Goal: Information Seeking & Learning: Check status

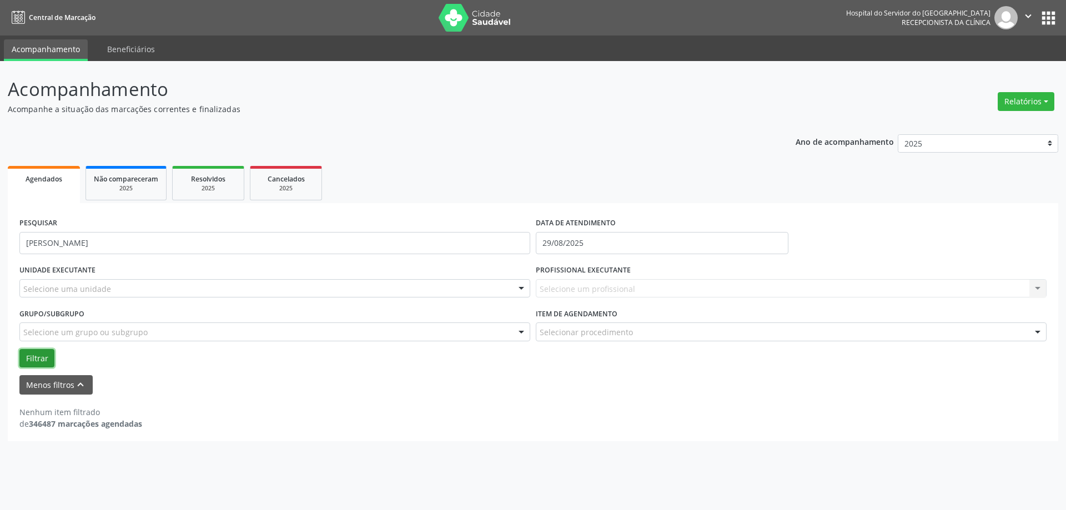
drag, startPoint x: 40, startPoint y: 353, endPoint x: 50, endPoint y: 355, distance: 10.2
click at [48, 358] on button "Filtrar" at bounding box center [36, 358] width 35 height 19
drag, startPoint x: 131, startPoint y: 248, endPoint x: 94, endPoint y: 247, distance: 36.1
click at [94, 247] on input "[PERSON_NAME]" at bounding box center [274, 243] width 511 height 22
type input "[PERSON_NAME]"
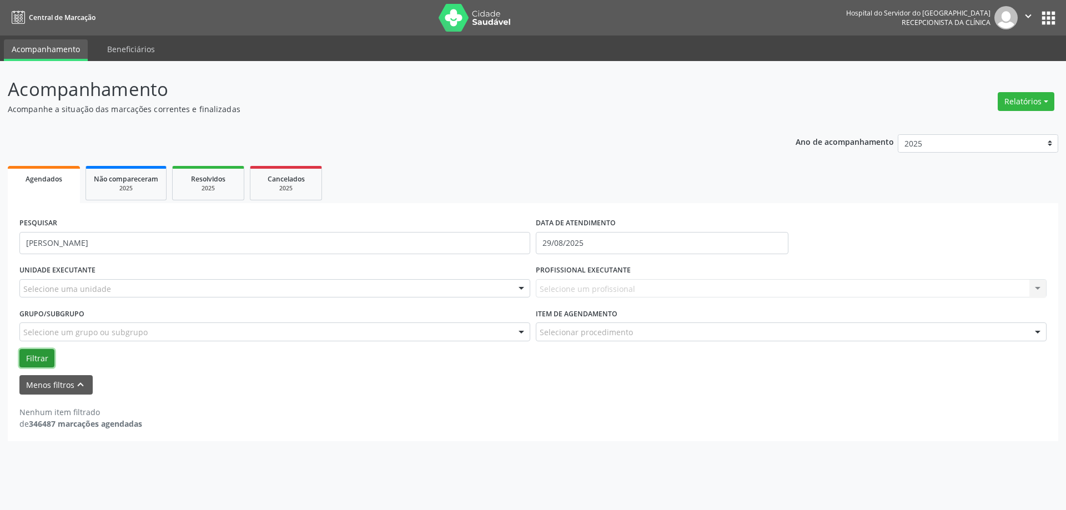
click at [39, 352] on button "Filtrar" at bounding box center [36, 358] width 35 height 19
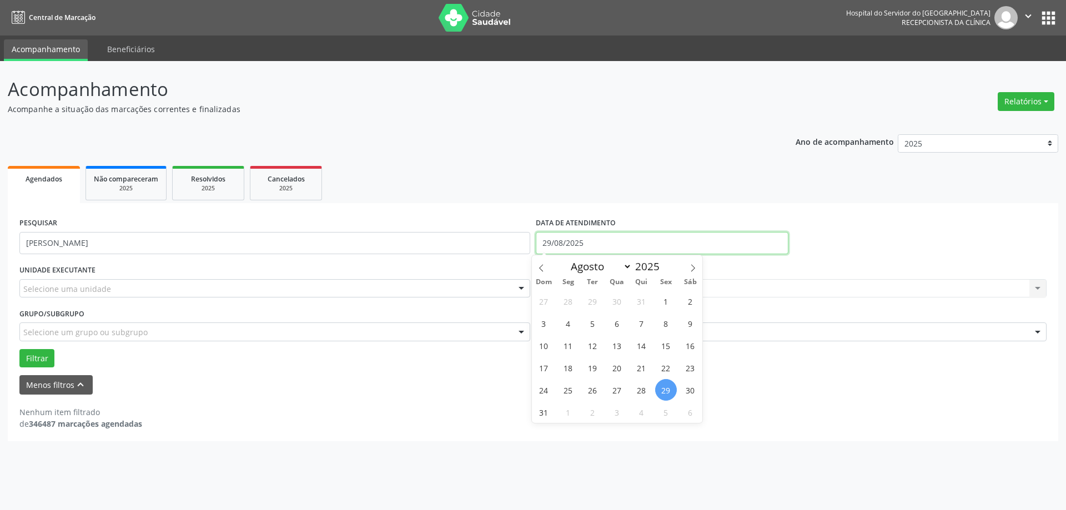
drag, startPoint x: 477, startPoint y: 216, endPoint x: 432, endPoint y: 217, distance: 45.0
click at [433, 217] on div "PESQUISAR [PERSON_NAME] DATA DE ATENDIMENTO [DATE]" at bounding box center [533, 238] width 1033 height 47
click at [36, 359] on button "Filtrar" at bounding box center [36, 358] width 35 height 19
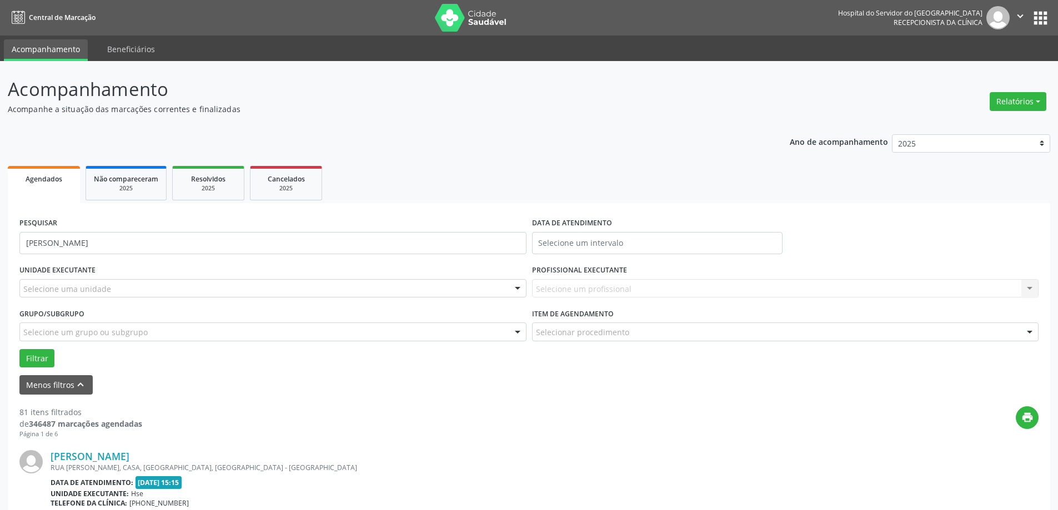
drag, startPoint x: 106, startPoint y: 299, endPoint x: 103, endPoint y: 294, distance: 6.0
click at [104, 299] on div "UNIDADE EXECUTANTE Selecione uma unidade Todos as unidades Hse Nenhum resultado…" at bounding box center [273, 283] width 513 height 43
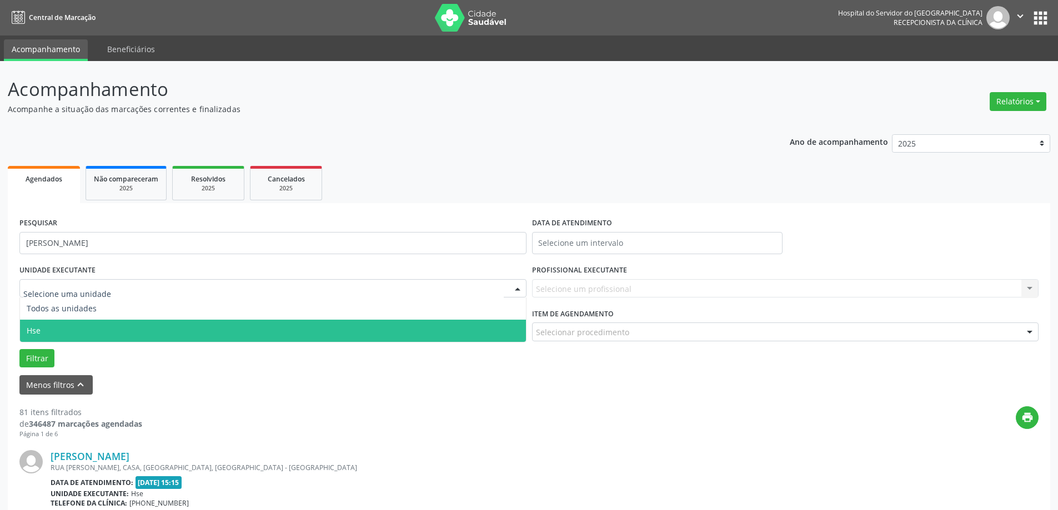
click at [102, 330] on span "Hse" at bounding box center [273, 331] width 506 height 22
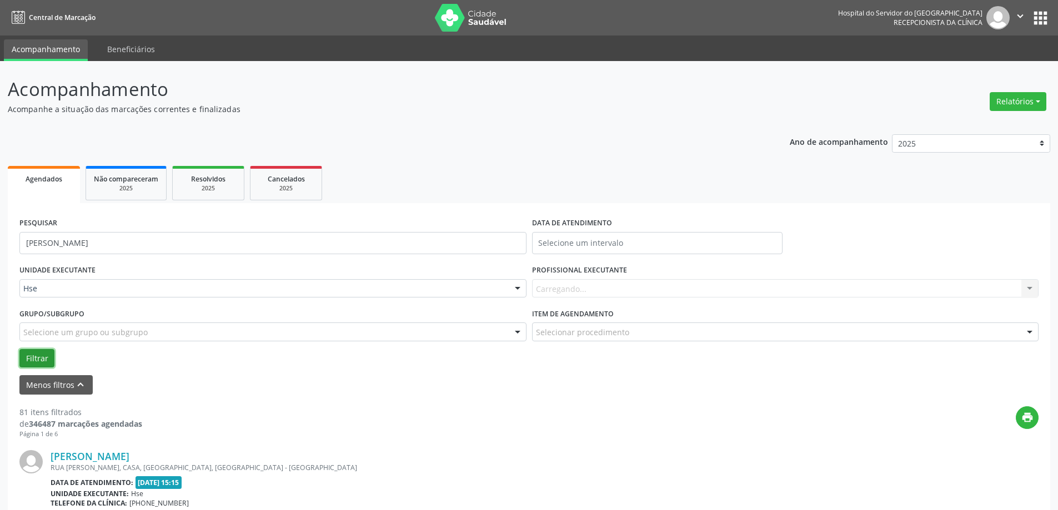
click at [50, 356] on button "Filtrar" at bounding box center [36, 358] width 35 height 19
click at [121, 245] on input "[PERSON_NAME]" at bounding box center [272, 243] width 507 height 22
type input "[PERSON_NAME]"
click at [38, 362] on button "Filtrar" at bounding box center [36, 358] width 35 height 19
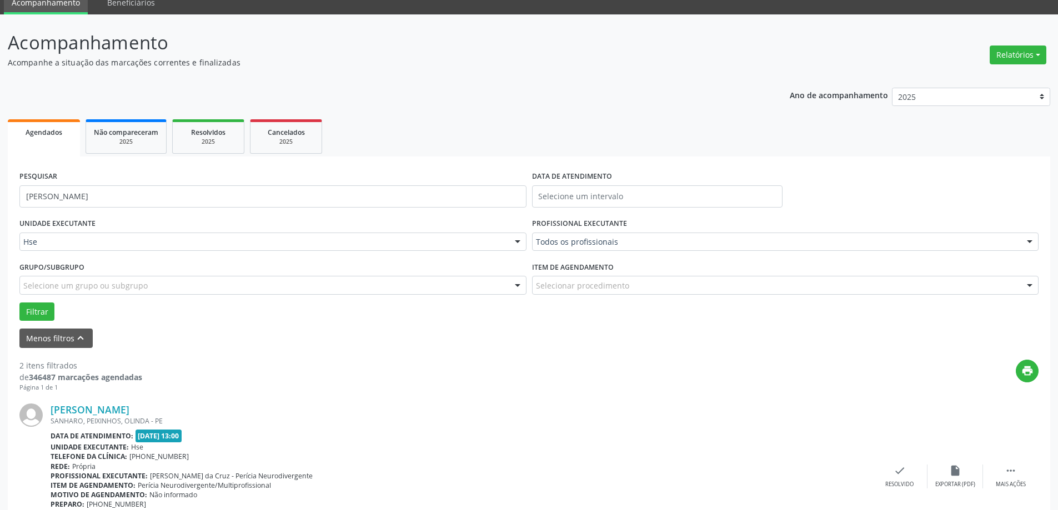
scroll to position [111, 0]
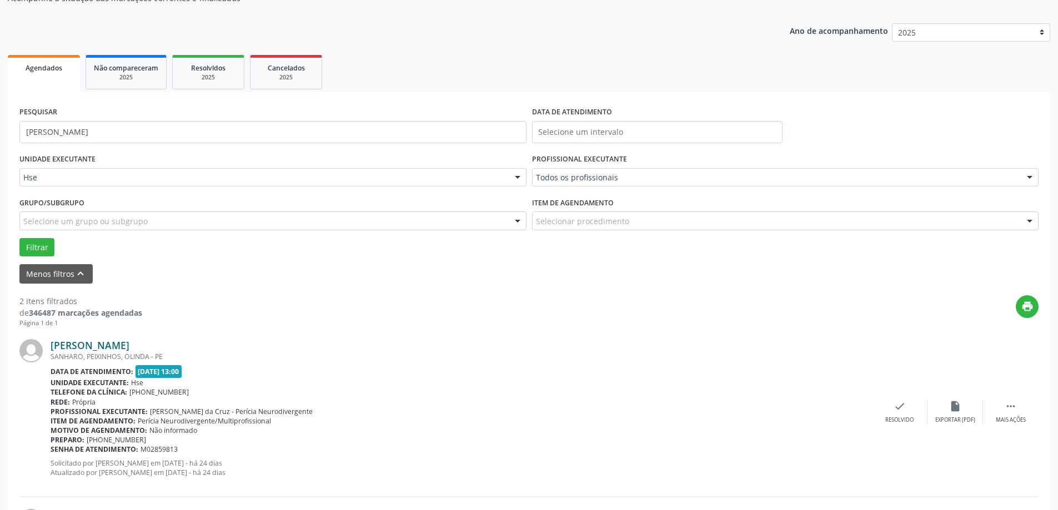
click at [119, 348] on link "[PERSON_NAME]" at bounding box center [90, 345] width 79 height 12
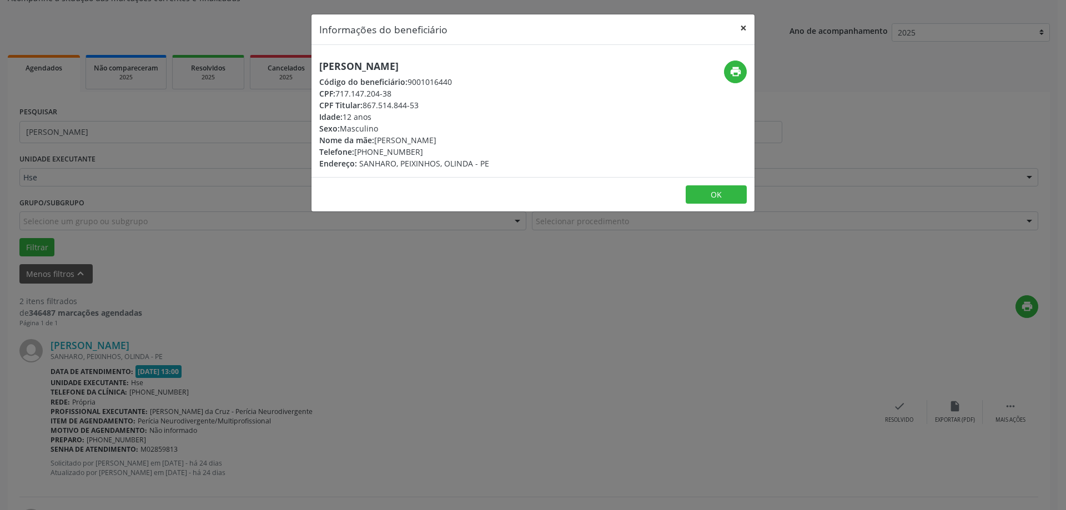
click at [749, 29] on button "×" at bounding box center [744, 27] width 22 height 27
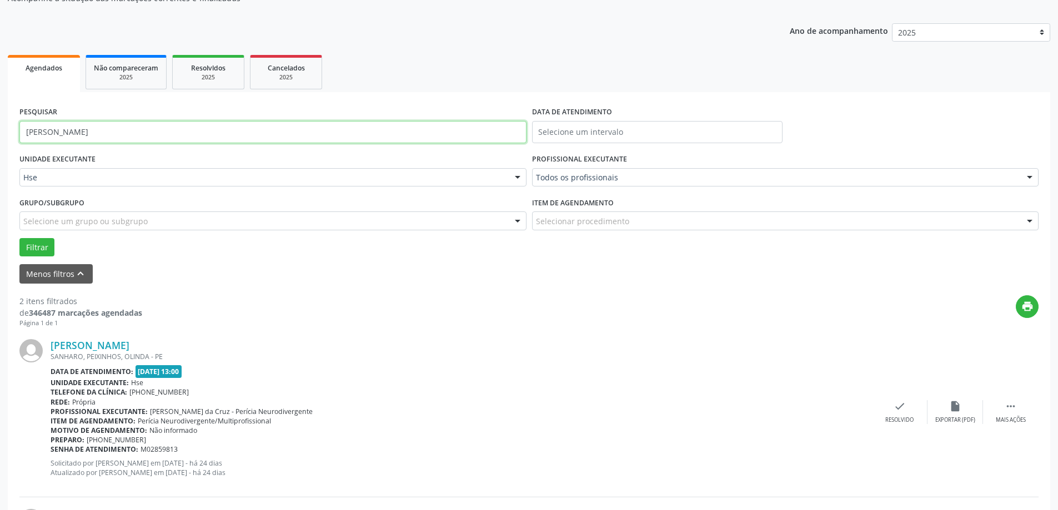
drag, startPoint x: 149, startPoint y: 128, endPoint x: 7, endPoint y: 126, distance: 141.7
click at [7, 126] on div "Acompanhamento Acompanhe a situação das marcações correntes e finalizadas Relat…" at bounding box center [529, 318] width 1058 height 736
type input "[PERSON_NAME]"
click at [48, 251] on button "Filtrar" at bounding box center [36, 247] width 35 height 19
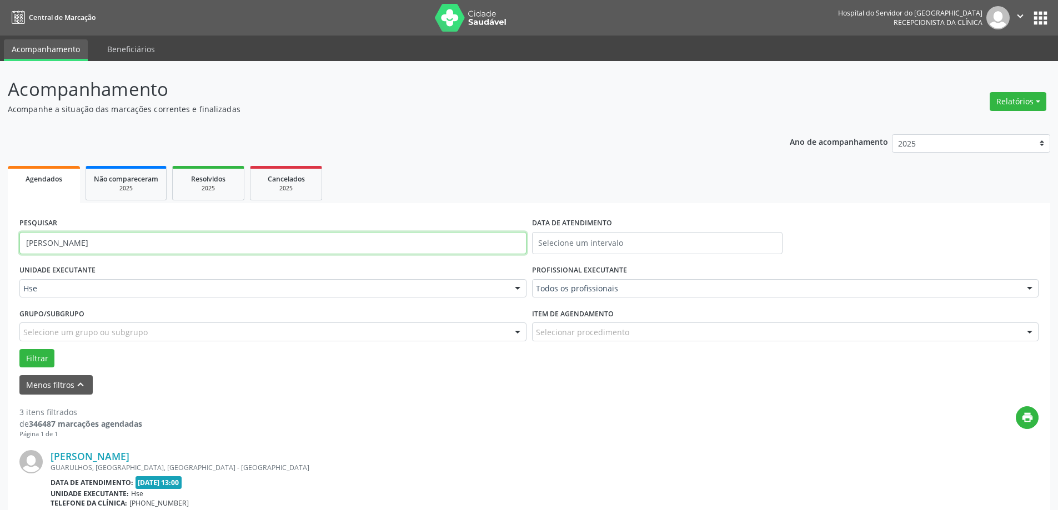
drag, startPoint x: 128, startPoint y: 247, endPoint x: 8, endPoint y: 219, distance: 123.0
click at [0, 234] on div "Acompanhamento Acompanhe a situação das marcações correntes e finalizadas Relat…" at bounding box center [529, 509] width 1058 height 896
type input "H"
click at [108, 454] on link "[PERSON_NAME]" at bounding box center [90, 456] width 79 height 12
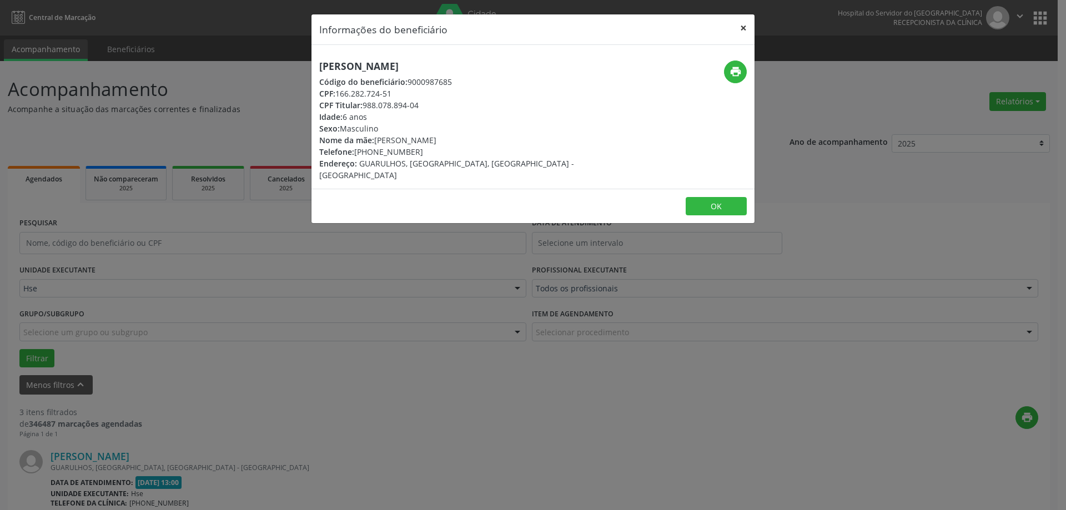
click at [744, 30] on button "×" at bounding box center [744, 27] width 22 height 27
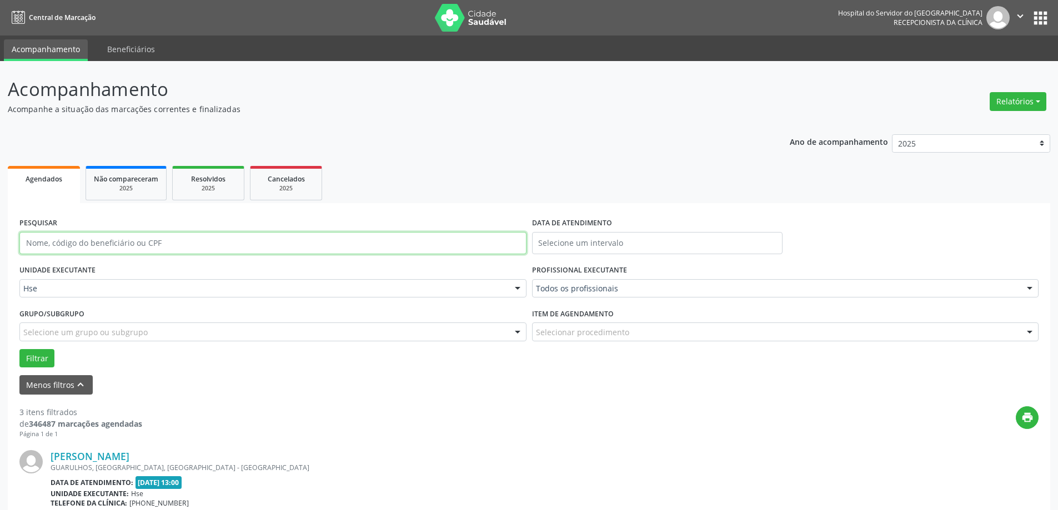
click at [170, 247] on input "text" at bounding box center [272, 243] width 507 height 22
click at [49, 359] on button "Filtrar" at bounding box center [36, 358] width 35 height 19
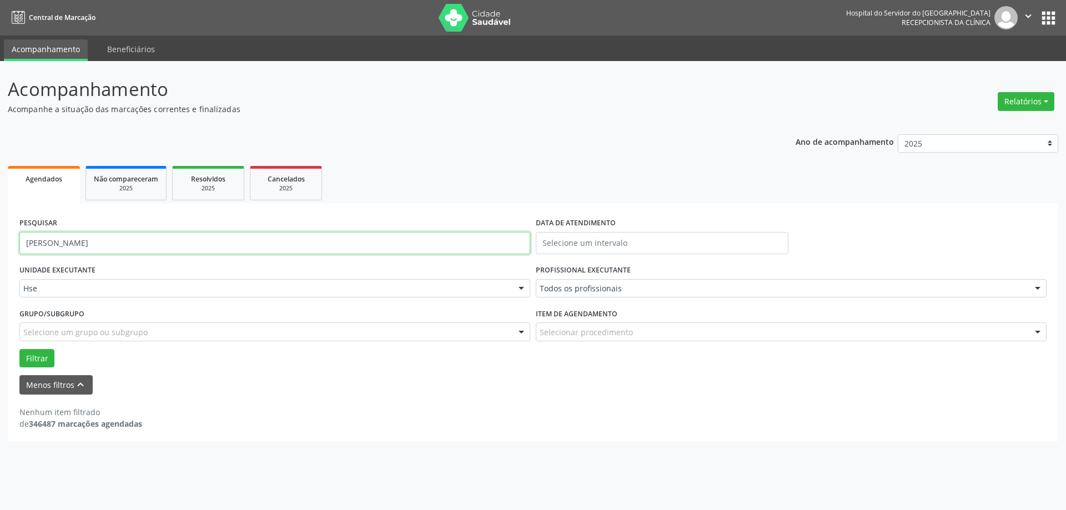
click at [55, 244] on input "[PERSON_NAME]" at bounding box center [274, 243] width 511 height 22
type input "[PERSON_NAME]"
click at [36, 353] on button "Filtrar" at bounding box center [36, 358] width 35 height 19
click at [46, 359] on button "Filtrar" at bounding box center [36, 358] width 35 height 19
click at [46, 358] on button "Filtrar" at bounding box center [36, 358] width 35 height 19
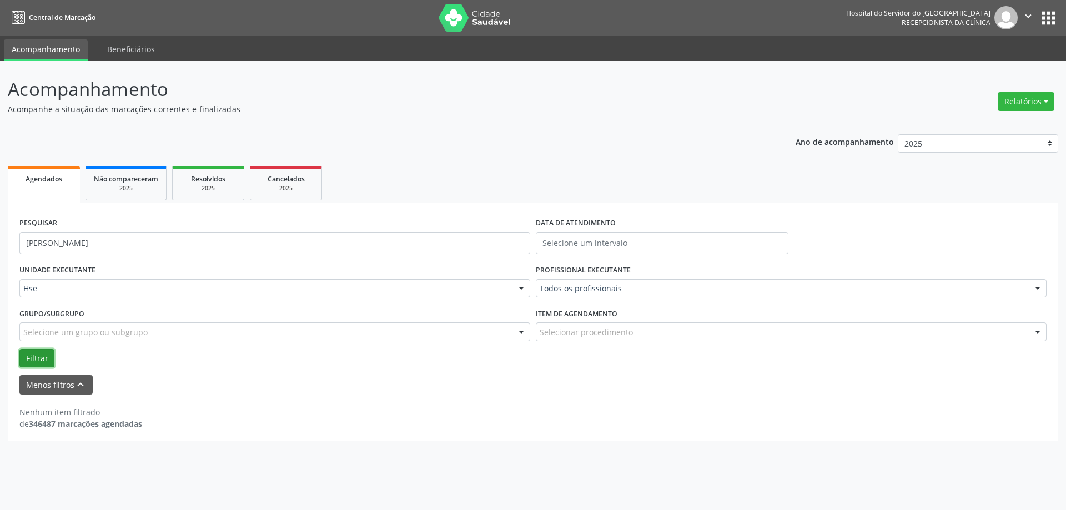
click at [34, 365] on button "Filtrar" at bounding box center [36, 358] width 35 height 19
drag, startPoint x: 260, startPoint y: 236, endPoint x: 18, endPoint y: 193, distance: 245.3
click at [18, 193] on div "Agendados Não compareceram 2025 Resolvidos 2025 Cancelados 2025 PESQUISAR [PERS…" at bounding box center [533, 302] width 1051 height 278
type input "[PERSON_NAME]"
click at [42, 354] on button "Filtrar" at bounding box center [36, 358] width 35 height 19
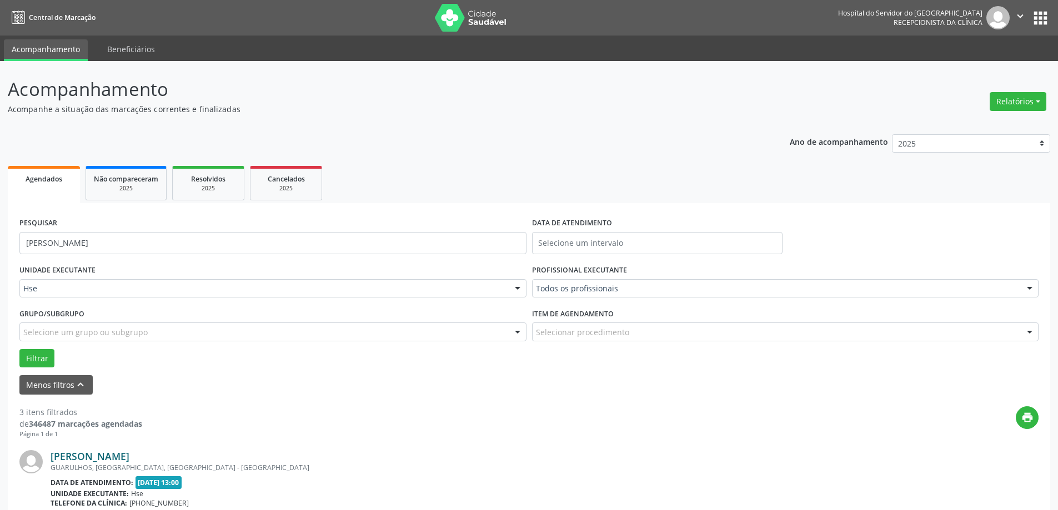
click at [122, 456] on link "[PERSON_NAME]" at bounding box center [90, 456] width 79 height 12
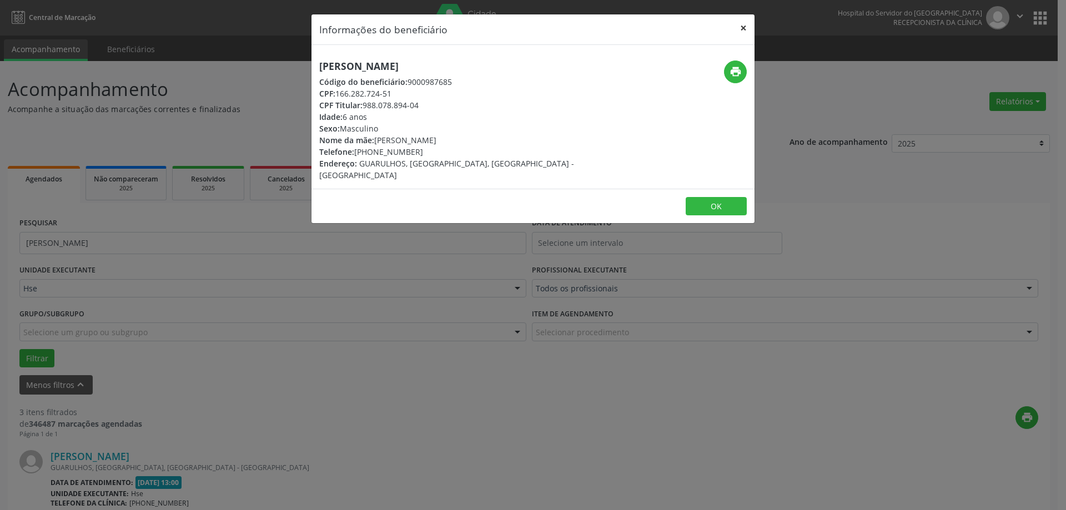
click at [743, 26] on button "×" at bounding box center [744, 27] width 22 height 27
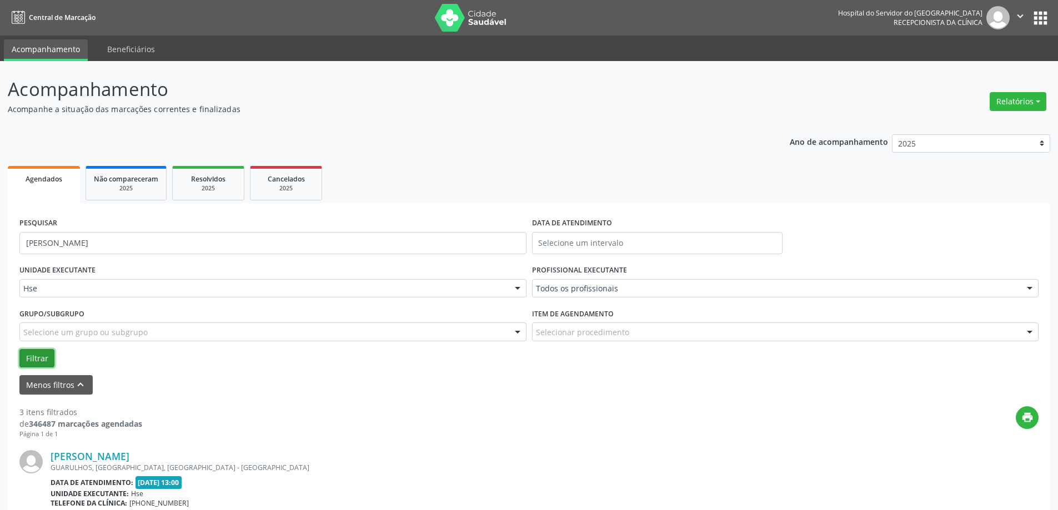
click at [40, 352] on button "Filtrar" at bounding box center [36, 358] width 35 height 19
click at [129, 450] on link "[PERSON_NAME]" at bounding box center [90, 456] width 79 height 12
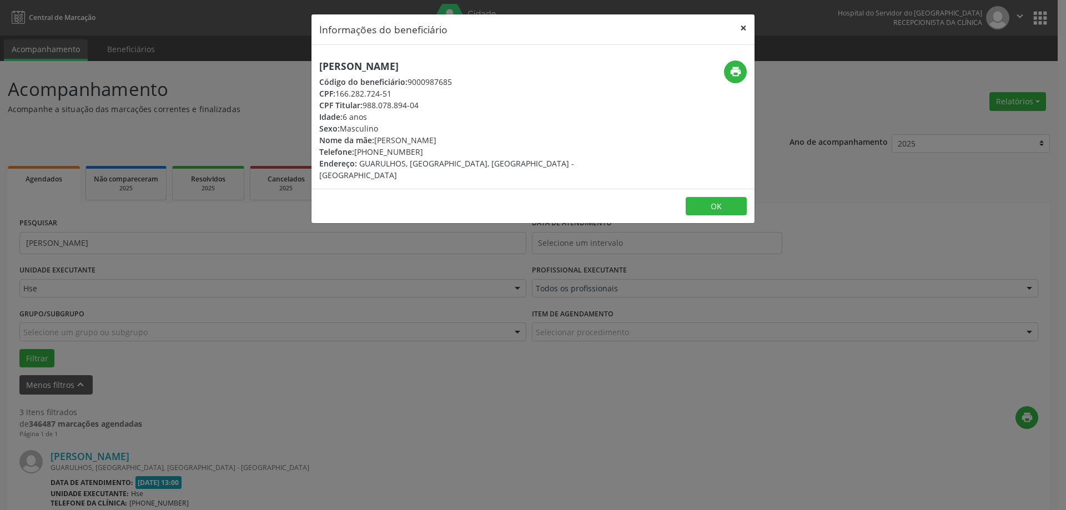
click at [742, 25] on button "×" at bounding box center [744, 27] width 22 height 27
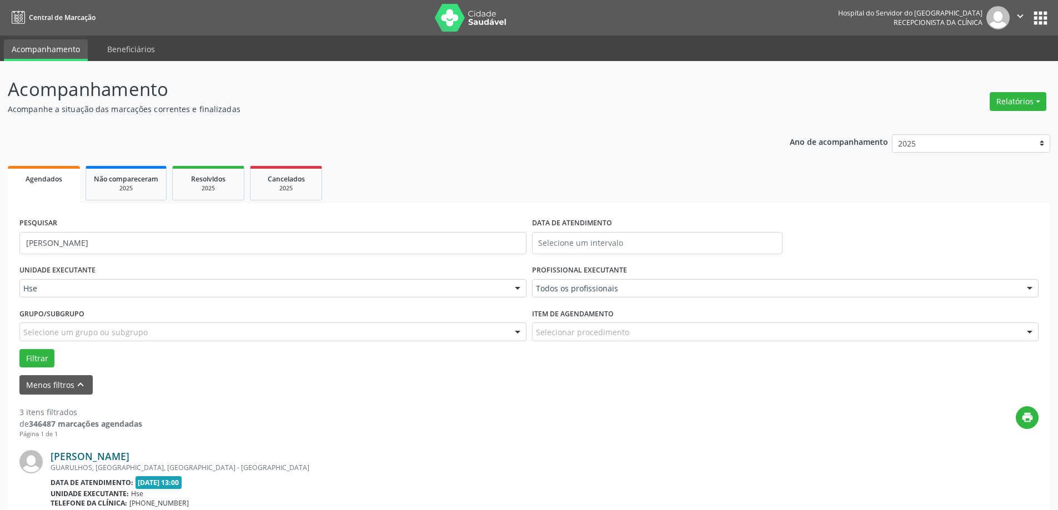
click at [129, 454] on link "[PERSON_NAME]" at bounding box center [90, 456] width 79 height 12
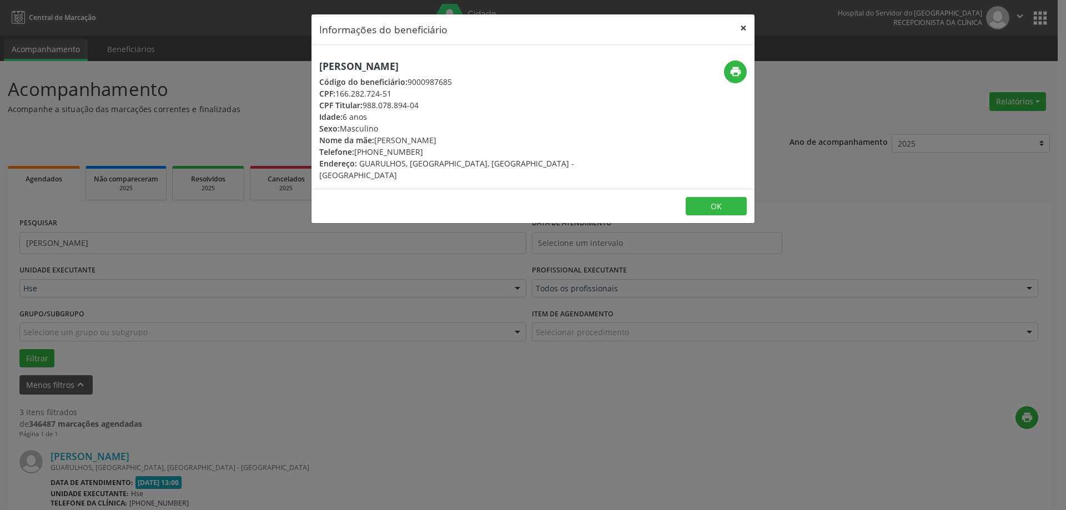
click at [747, 25] on button "×" at bounding box center [744, 27] width 22 height 27
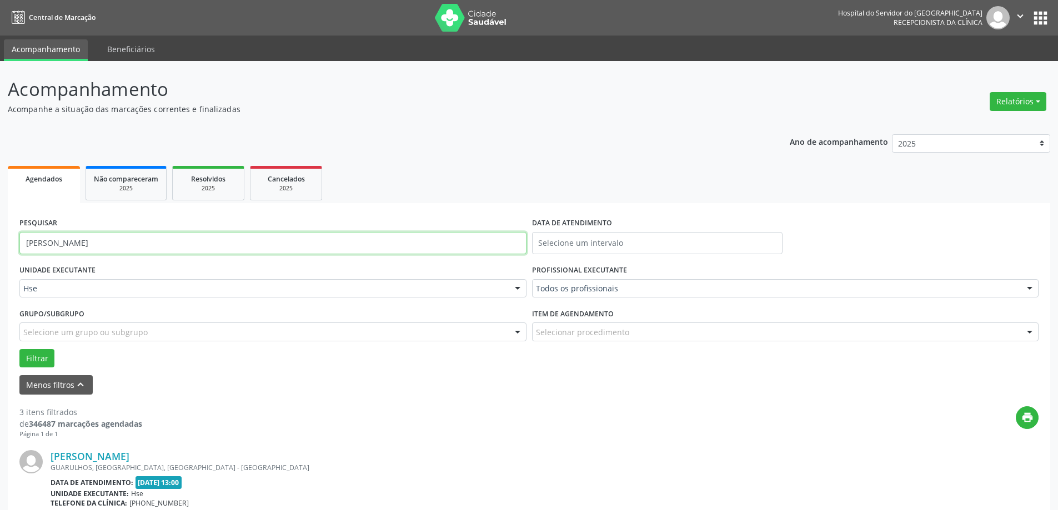
drag, startPoint x: 229, startPoint y: 233, endPoint x: 0, endPoint y: 238, distance: 229.4
click at [0, 238] on div "Acompanhamento Acompanhe a situação das marcações correntes e finalizadas Relat…" at bounding box center [529, 509] width 1058 height 896
type input "[PERSON_NAME]"
click at [26, 355] on button "Filtrar" at bounding box center [36, 358] width 35 height 19
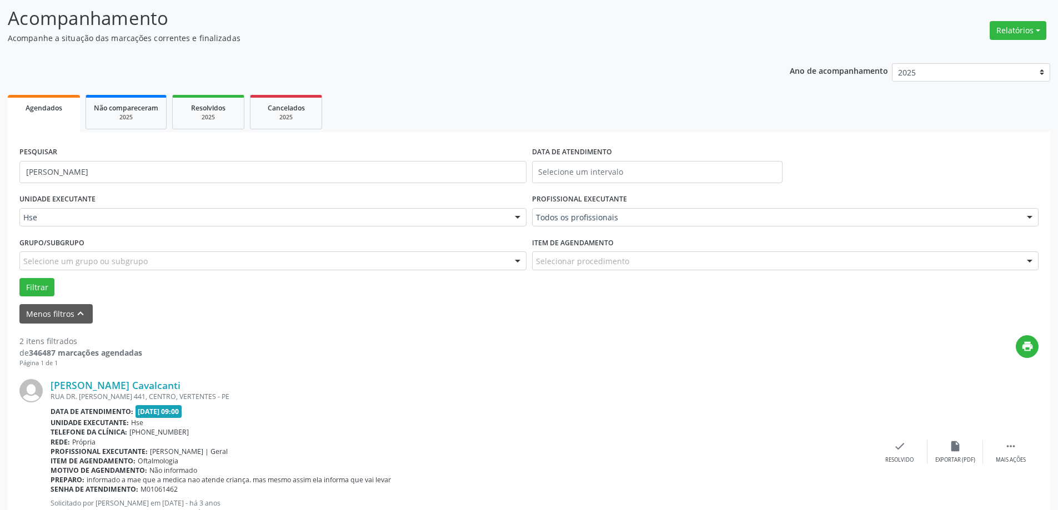
scroll to position [111, 0]
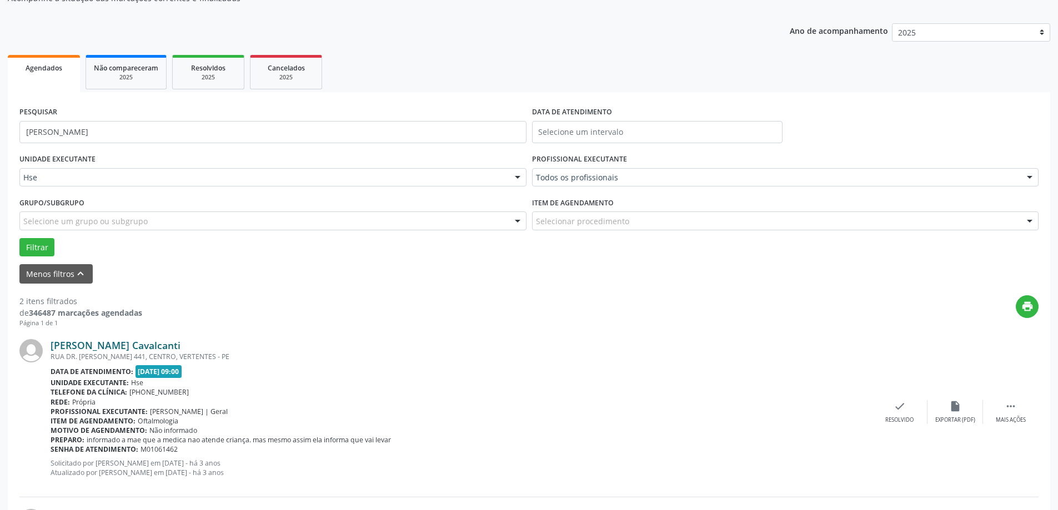
click at [181, 347] on link "[PERSON_NAME] Cavalcanti" at bounding box center [116, 345] width 130 height 12
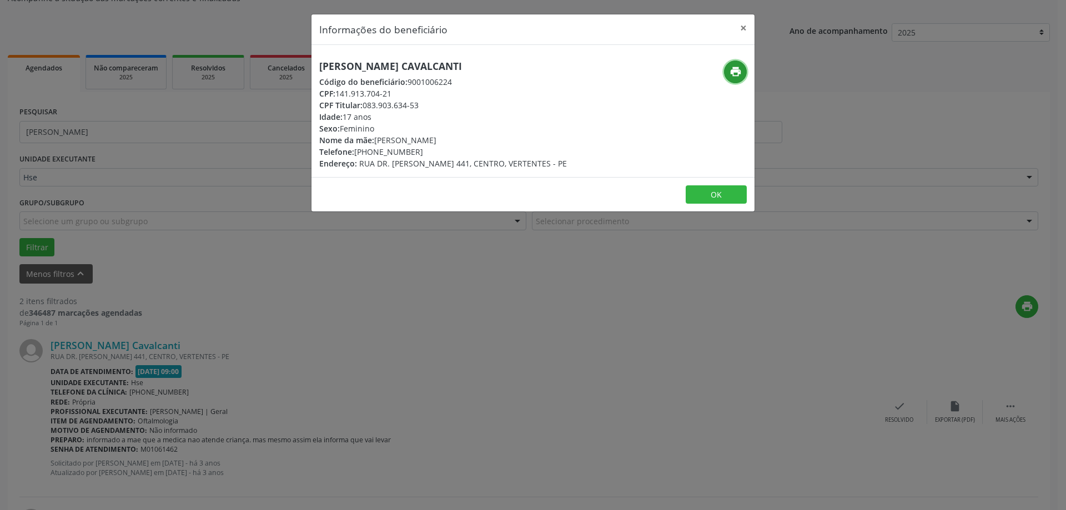
click at [734, 74] on icon "print" at bounding box center [736, 72] width 12 height 12
click at [743, 27] on button "×" at bounding box center [744, 27] width 22 height 27
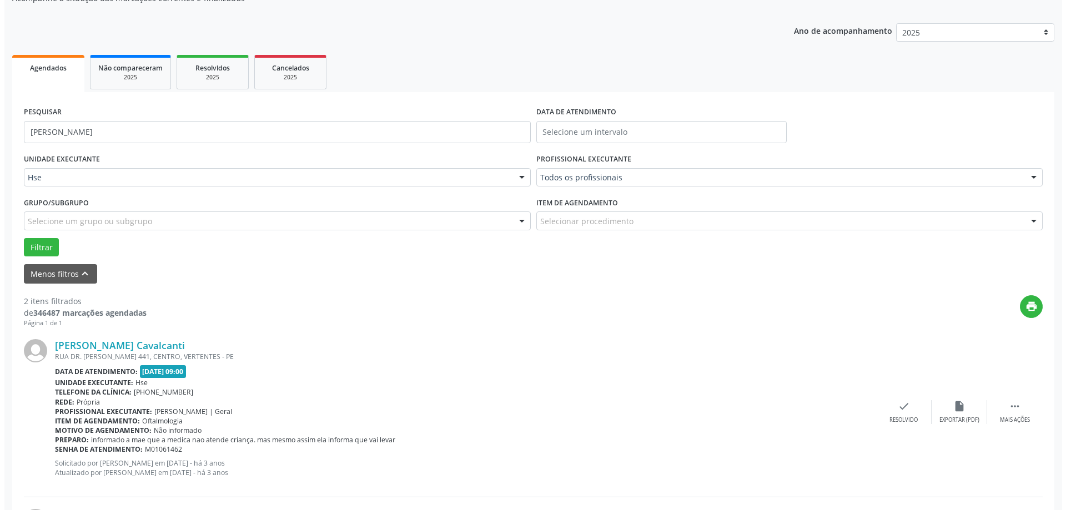
scroll to position [0, 0]
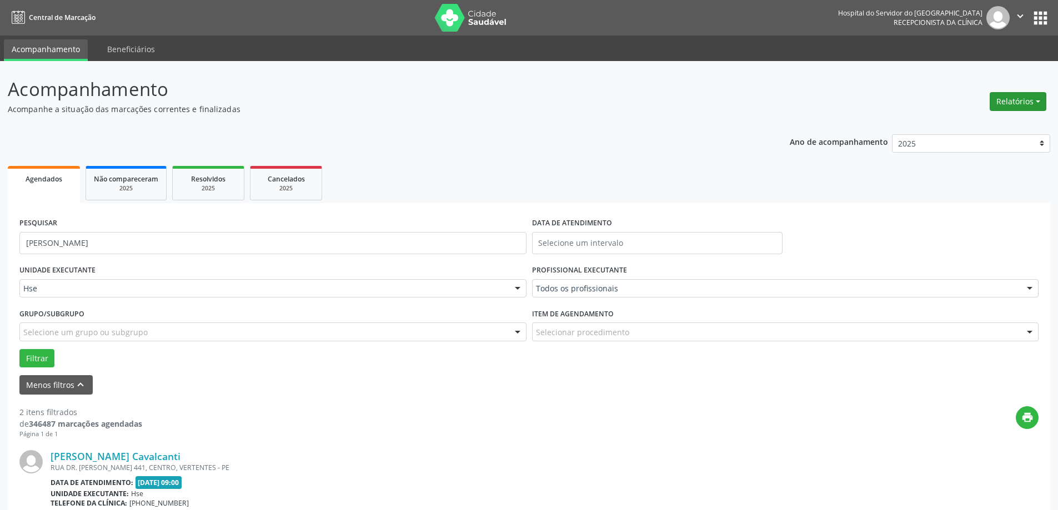
click at [1010, 106] on button "Relatórios" at bounding box center [1018, 101] width 57 height 19
click at [1028, 105] on button "Relatórios" at bounding box center [1018, 101] width 57 height 19
click at [1024, 101] on button "Relatórios" at bounding box center [1018, 101] width 57 height 19
click at [1010, 105] on button "Relatórios" at bounding box center [1018, 101] width 57 height 19
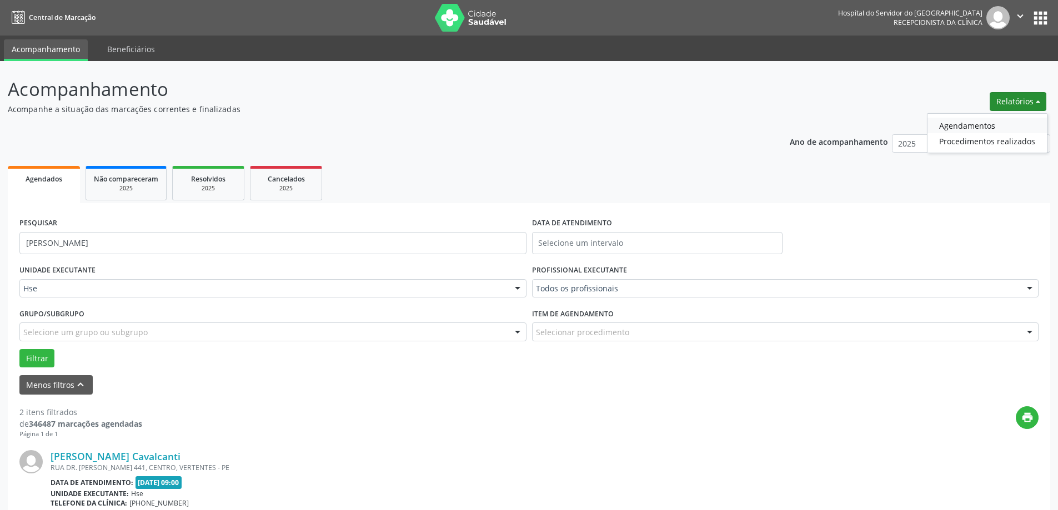
click at [961, 124] on link "Agendamentos" at bounding box center [987, 126] width 119 height 16
click at [983, 126] on div "Relatório de agendamentos × DATA DE AGENDAMENTO * De ATÉ ESPECIALIDADE [GEOGRAP…" at bounding box center [529, 255] width 1058 height 510
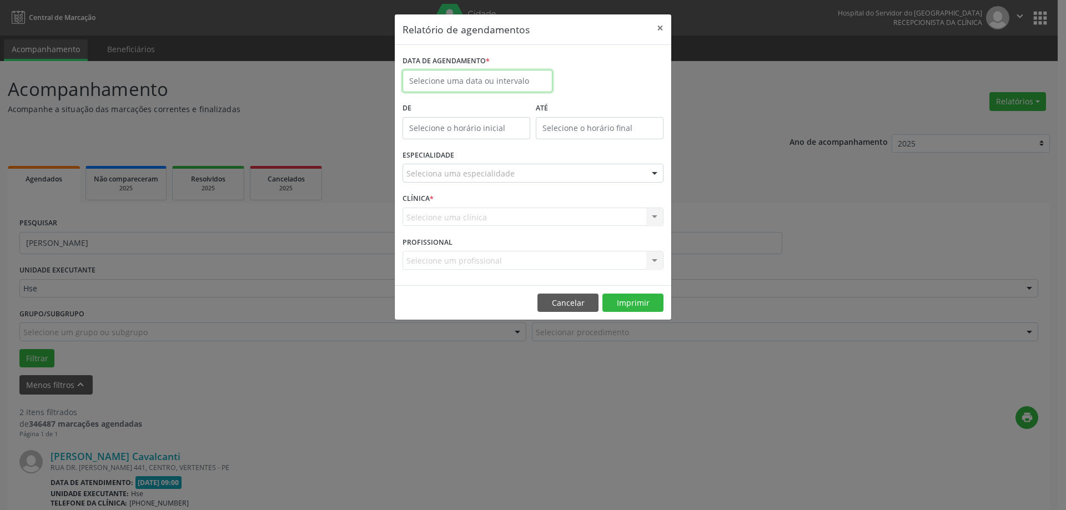
click at [488, 78] on input "text" at bounding box center [478, 81] width 150 height 22
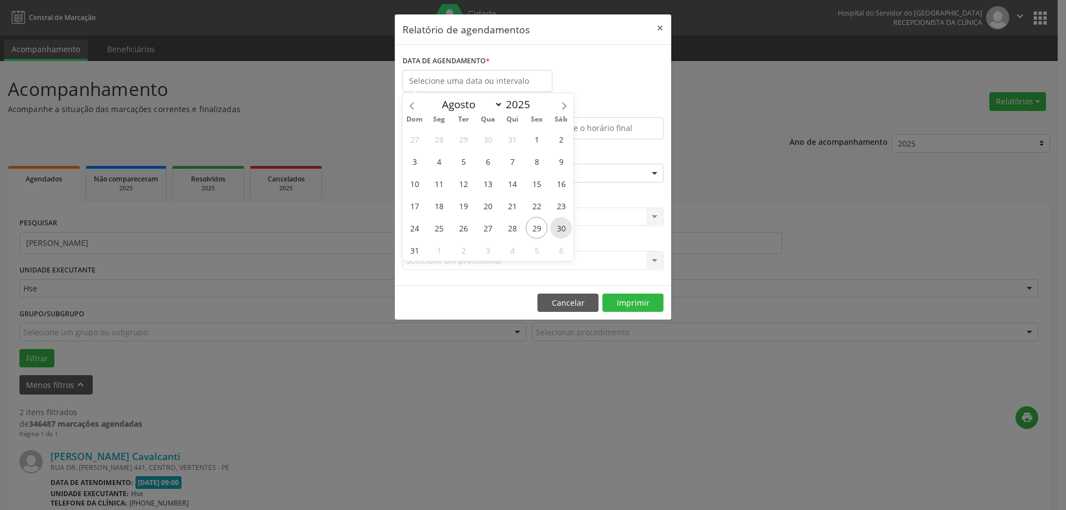
click at [557, 228] on span "30" at bounding box center [561, 228] width 22 height 22
type input "[DATE]"
click at [423, 248] on span "31" at bounding box center [415, 250] width 22 height 22
select select "7"
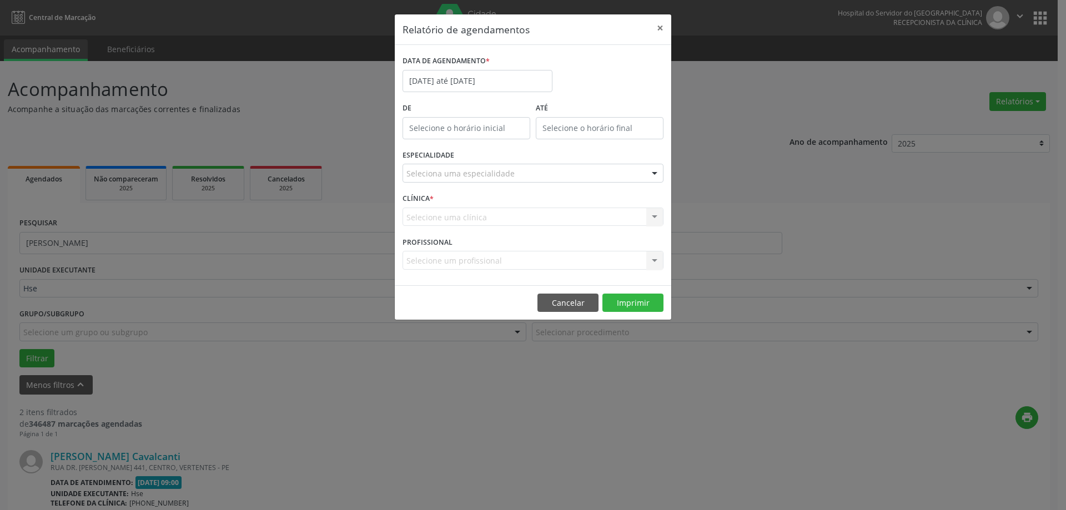
click at [423, 248] on label "PROFISSIONAL" at bounding box center [428, 242] width 50 height 17
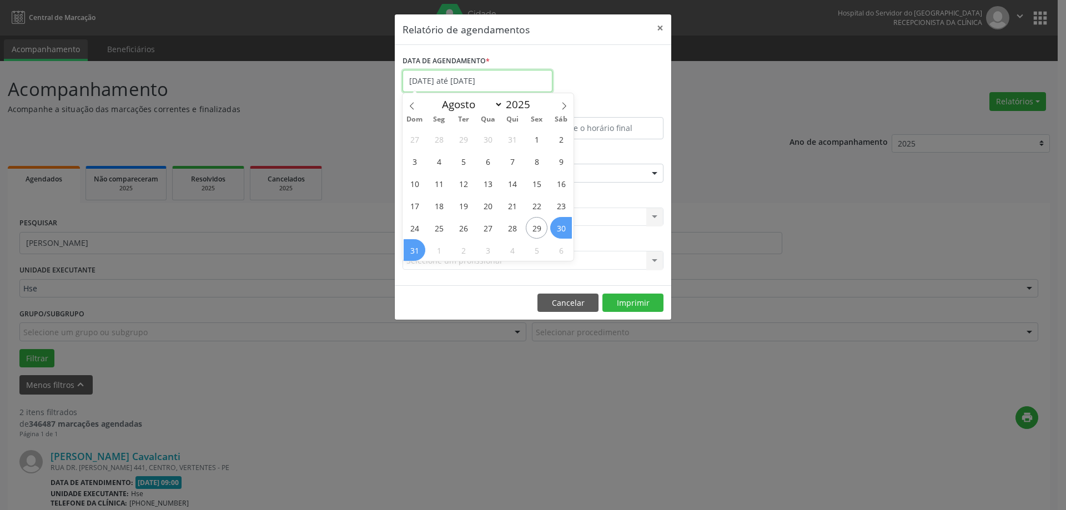
drag, startPoint x: 496, startPoint y: 75, endPoint x: 495, endPoint y: 92, distance: 17.3
click at [497, 75] on input "[DATE] até [DATE]" at bounding box center [478, 81] width 150 height 22
click at [408, 250] on span "31" at bounding box center [415, 250] width 22 height 22
type input "[DATE]"
click at [417, 249] on span "31" at bounding box center [415, 250] width 22 height 22
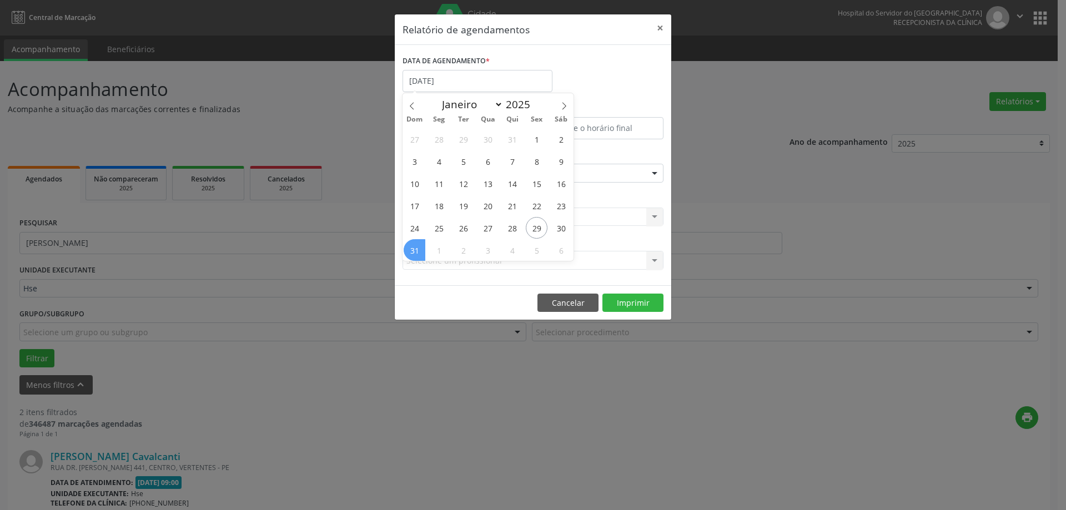
drag, startPoint x: 408, startPoint y: 250, endPoint x: 417, endPoint y: 248, distance: 9.6
click at [417, 248] on label "PROFISSIONAL" at bounding box center [428, 242] width 50 height 17
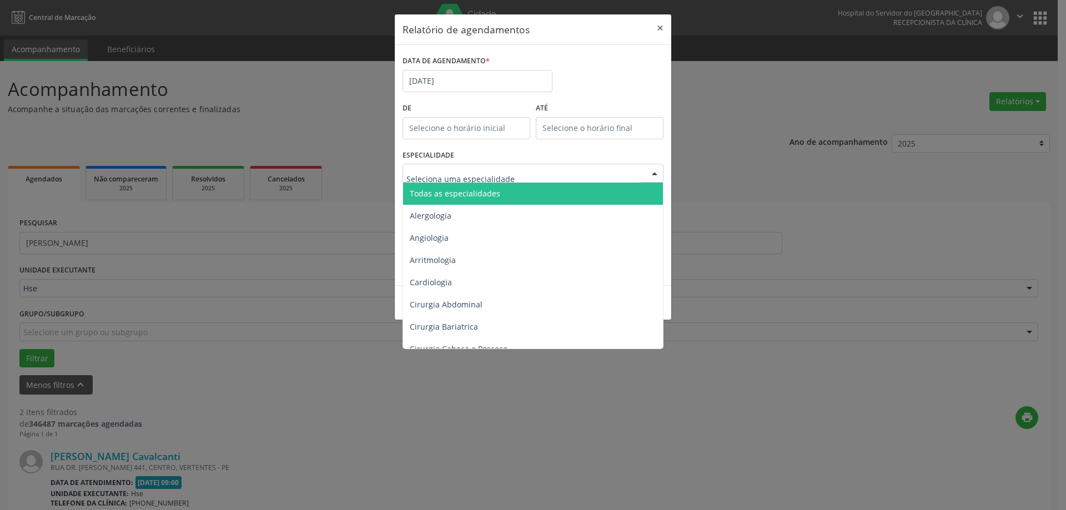
click at [472, 189] on span "Todas as especialidades" at bounding box center [455, 193] width 91 height 11
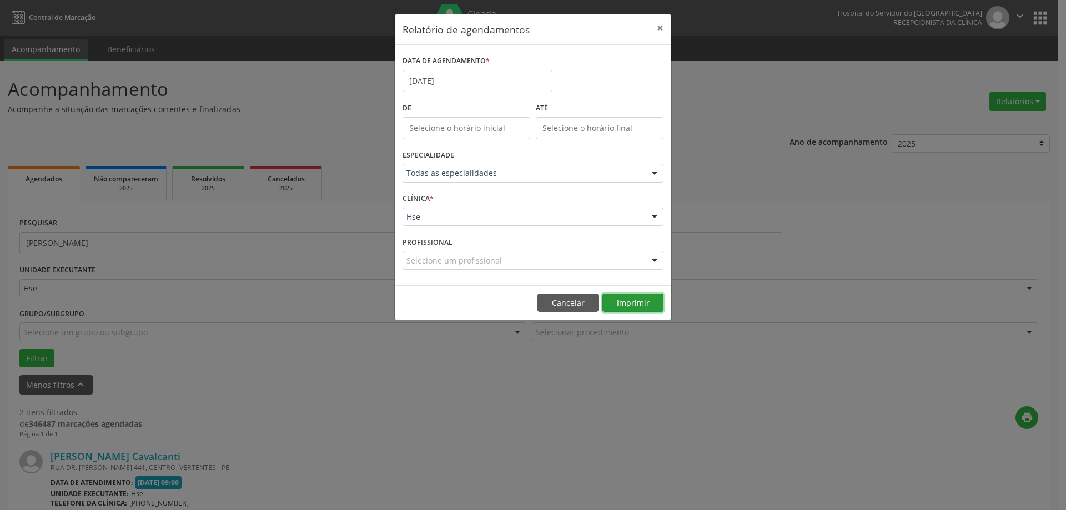
click at [650, 300] on button "Imprimir" at bounding box center [633, 303] width 61 height 19
click at [494, 89] on input "[DATE]" at bounding box center [478, 81] width 150 height 22
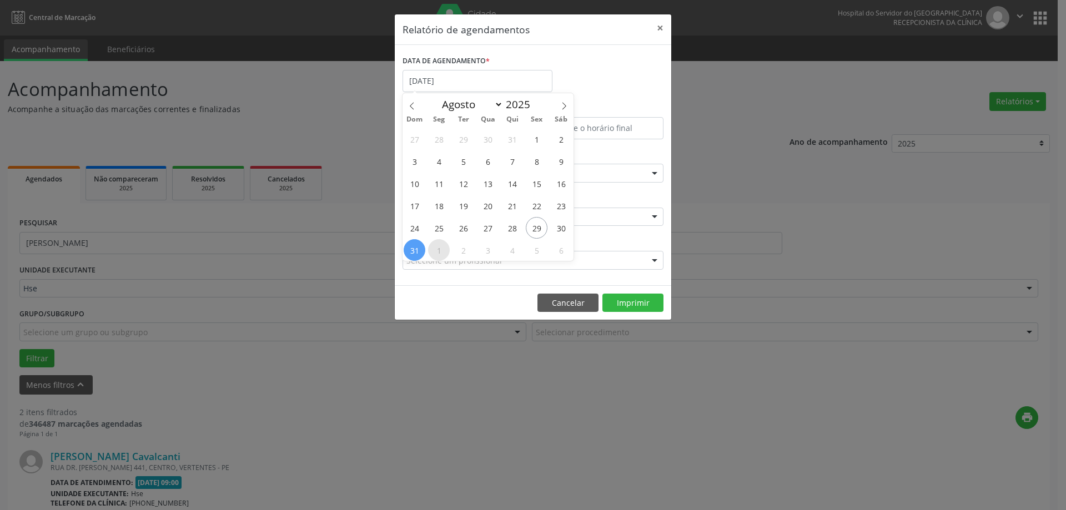
drag, startPoint x: 435, startPoint y: 239, endPoint x: 442, endPoint y: 247, distance: 10.2
click at [435, 238] on div "27 28 29 30 31 1 2 3 4 5 6 7 8 9 10 11 12 13 14 15 16 17 18 19 20 21 22 23 24 2…" at bounding box center [488, 194] width 171 height 133
click at [443, 249] on span "1" at bounding box center [439, 250] width 22 height 22
type input "[DATE]"
click at [443, 249] on span "1" at bounding box center [439, 250] width 22 height 22
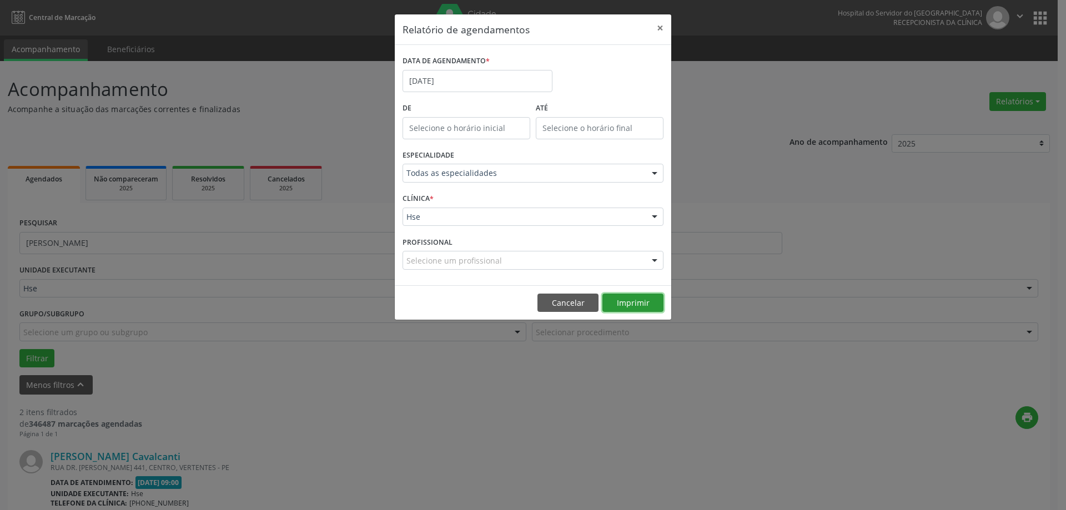
click at [637, 302] on button "Imprimir" at bounding box center [633, 303] width 61 height 19
click at [440, 77] on input "[DATE]" at bounding box center [478, 81] width 150 height 22
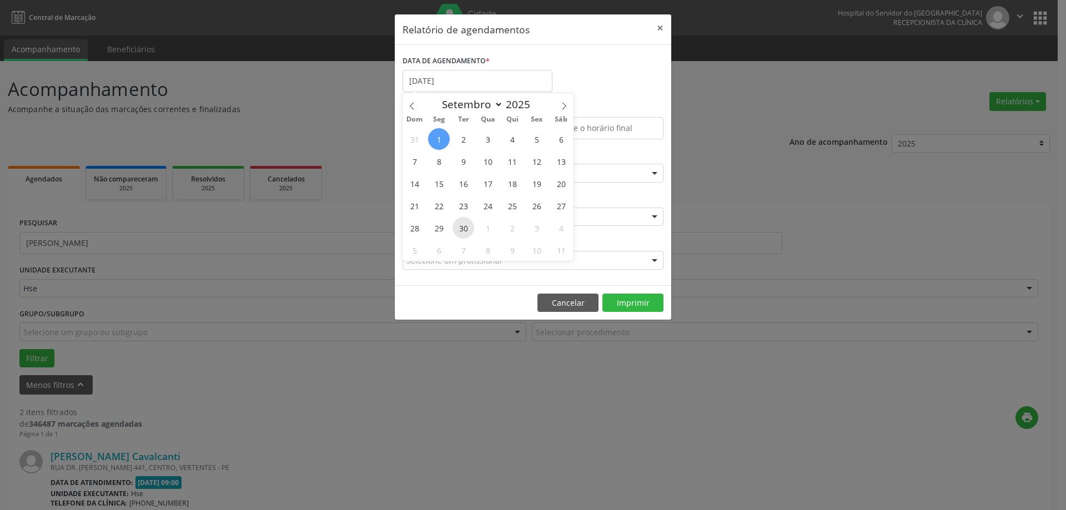
click at [460, 223] on span "30" at bounding box center [464, 228] width 22 height 22
type input "[DATE]"
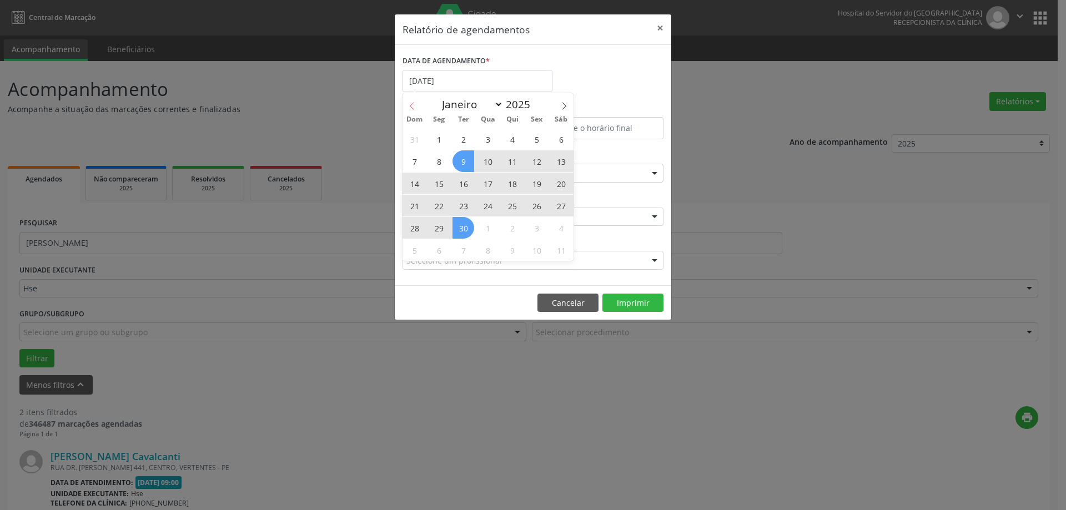
click at [414, 109] on icon at bounding box center [412, 106] width 8 height 8
select select "7"
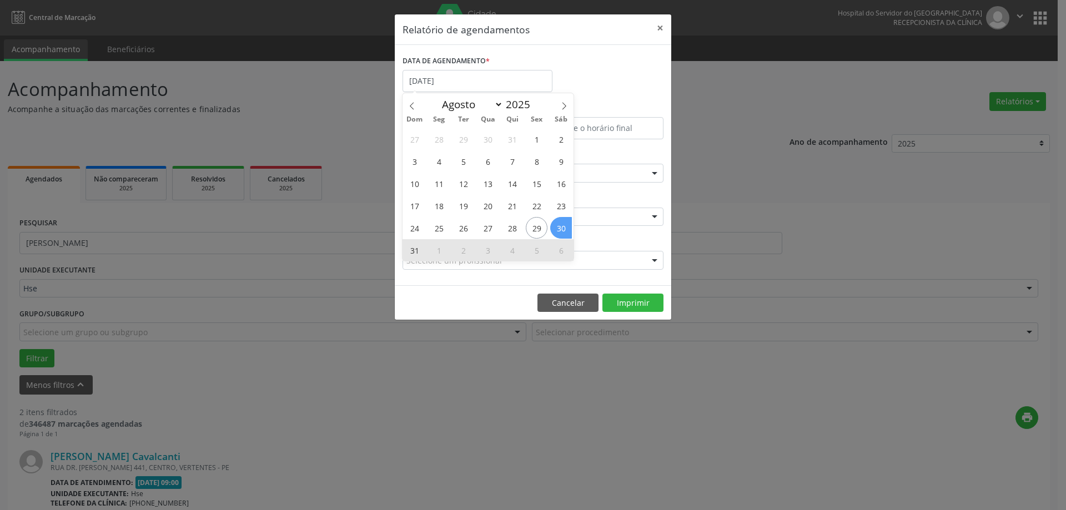
click at [564, 234] on span "30" at bounding box center [561, 228] width 22 height 22
click at [564, 234] on div "PROFISSIONAL Selecione um profissional Nenhum resultado encontrado para: " " Nã…" at bounding box center [533, 255] width 267 height 43
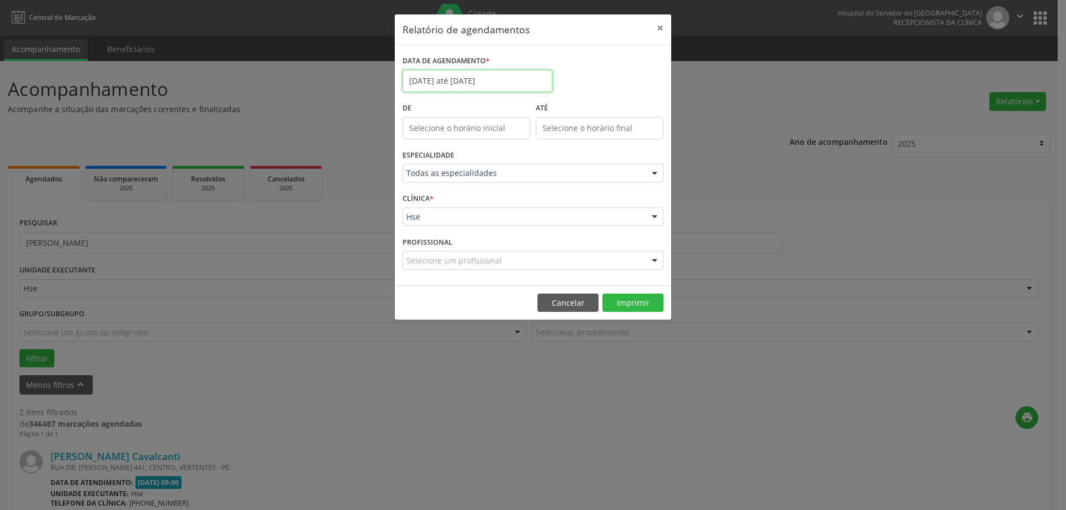
click at [462, 82] on input "[DATE] até [DATE]" at bounding box center [478, 81] width 150 height 22
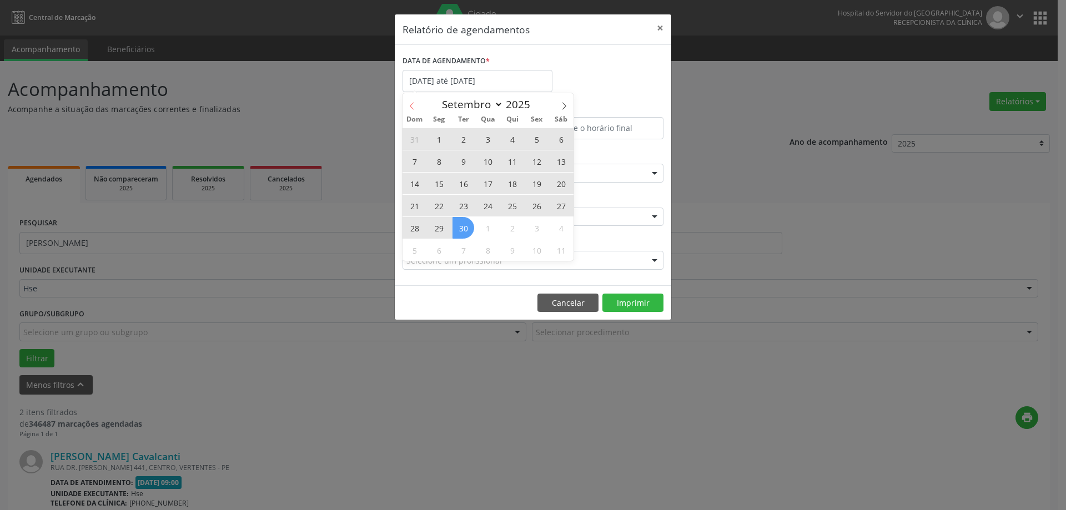
click at [411, 103] on icon at bounding box center [412, 106] width 8 height 8
select select "7"
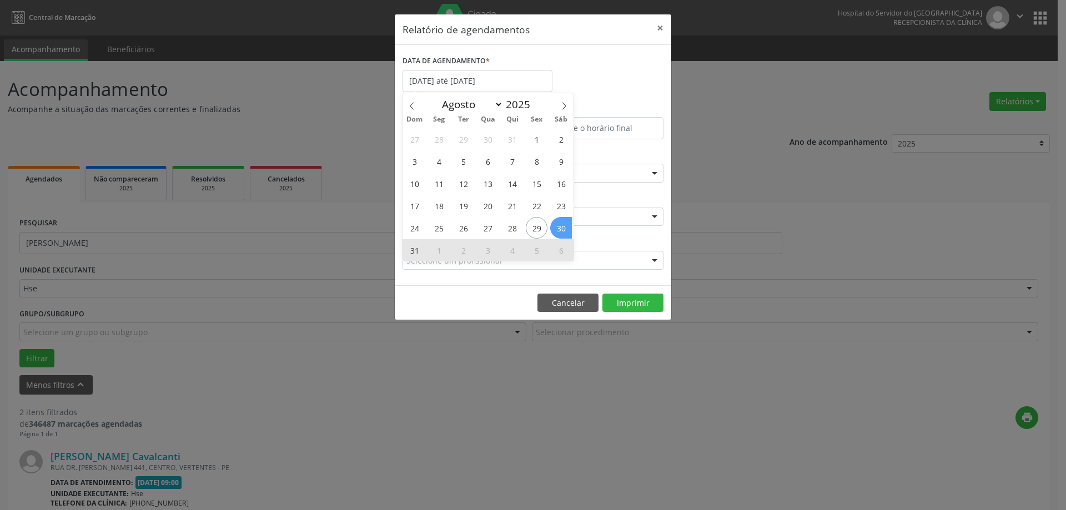
click at [567, 228] on span "30" at bounding box center [561, 228] width 22 height 22
type input "[DATE]"
click at [567, 228] on span "30" at bounding box center [561, 228] width 22 height 22
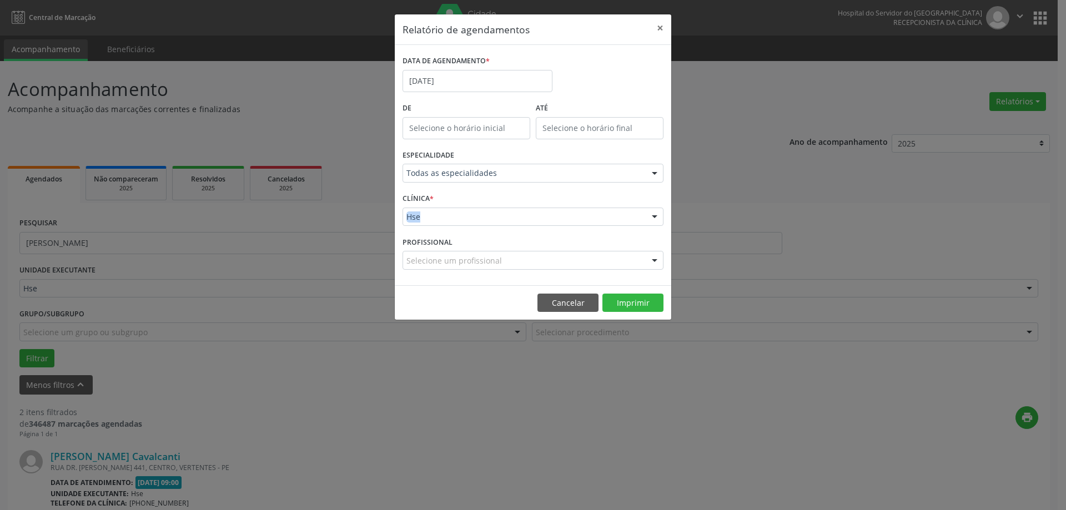
click at [567, 228] on div "CLÍNICA * Hse Hse Nenhum resultado encontrado para: " " Não há nenhuma opção pa…" at bounding box center [533, 212] width 267 height 43
click at [635, 303] on button "Imprimir" at bounding box center [633, 303] width 61 height 19
click at [455, 82] on input "[DATE]" at bounding box center [478, 81] width 150 height 22
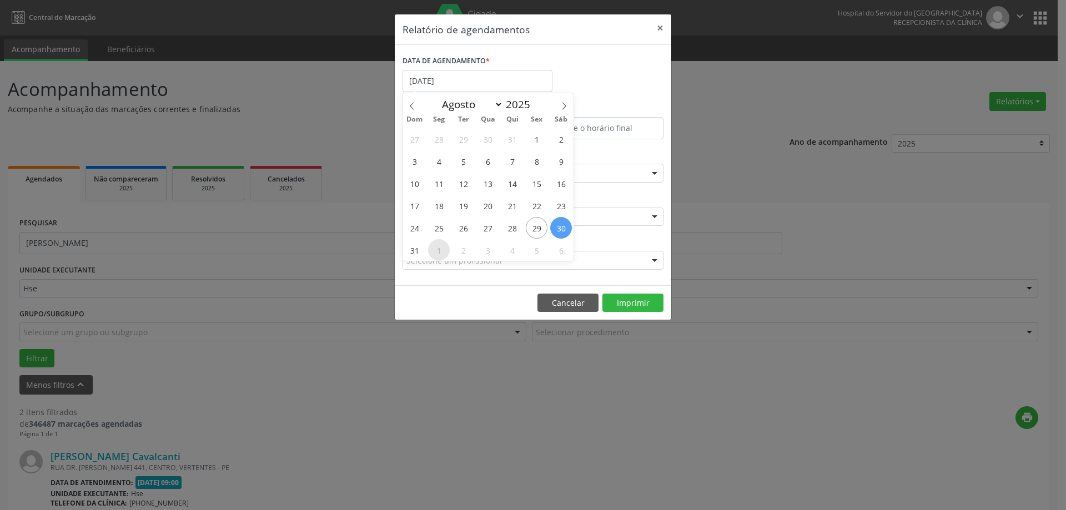
click at [442, 252] on span "1" at bounding box center [439, 250] width 22 height 22
type input "[DATE]"
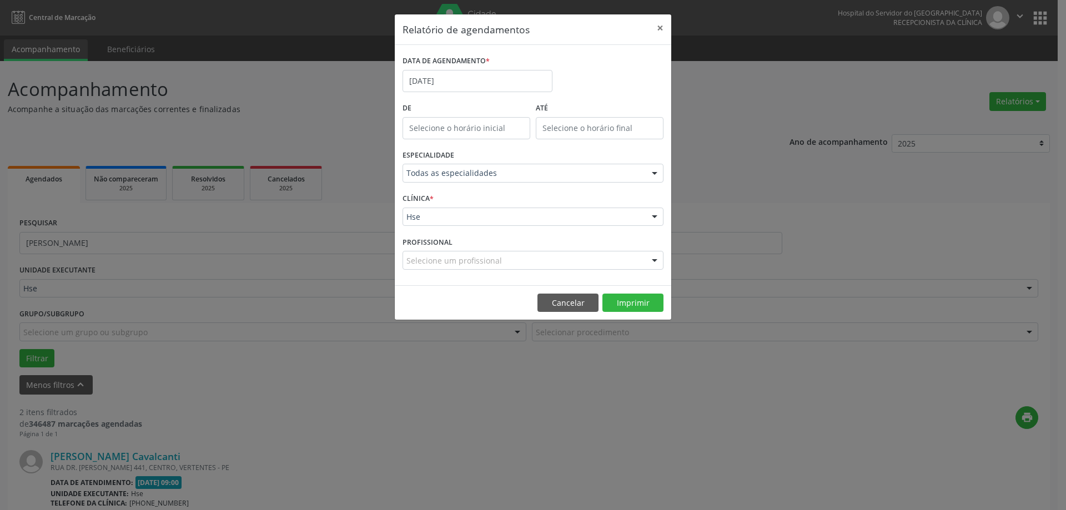
click at [442, 252] on div "Selecione um profissional" at bounding box center [533, 260] width 261 height 19
click at [621, 298] on button "Imprimir" at bounding box center [633, 303] width 61 height 19
